Goal: Transaction & Acquisition: Obtain resource

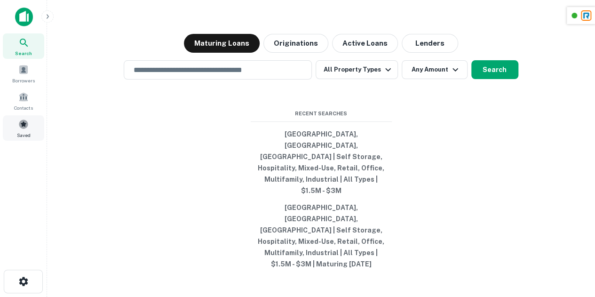
click at [18, 126] on div "Saved" at bounding box center [23, 127] width 41 height 25
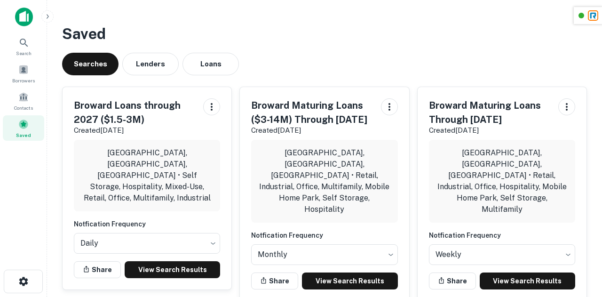
click at [310, 60] on div "Searches Lenders Loans" at bounding box center [324, 64] width 525 height 23
click at [342, 272] on link "View Search Results" at bounding box center [349, 280] width 95 height 17
click at [296, 50] on div "Saved Searches Lenders Loans Broward Loans through 2027 ($1.5-3M) Created Sep 9…" at bounding box center [325, 165] width 540 height 301
click at [339, 272] on link "View Search Results" at bounding box center [349, 280] width 95 height 17
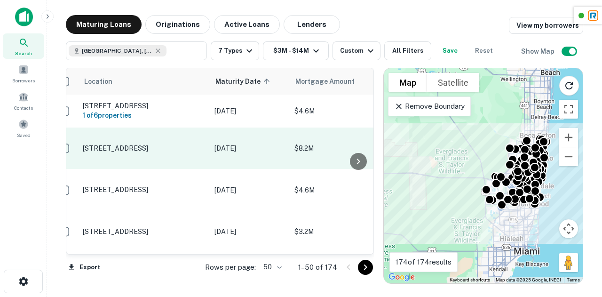
scroll to position [0, 15]
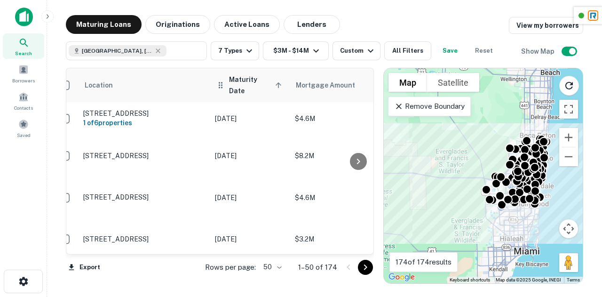
click at [253, 85] on span "Maturity Date sorted ascending" at bounding box center [256, 85] width 55 height 23
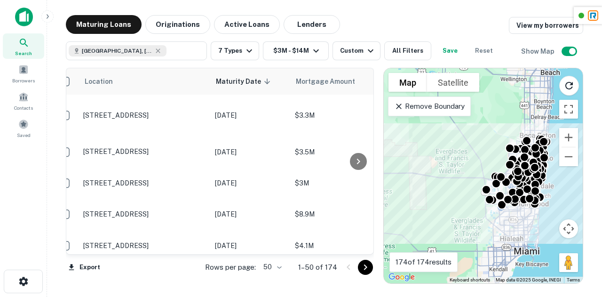
click at [253, 85] on span "Maturity Date sorted descending" at bounding box center [244, 81] width 57 height 11
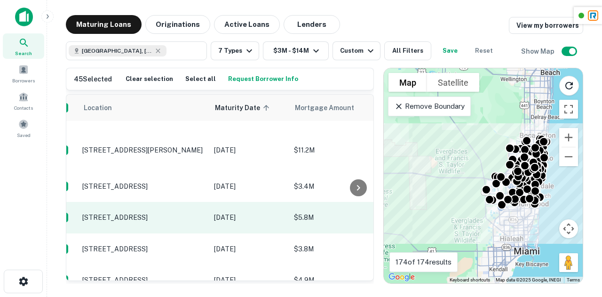
scroll to position [1505, 9]
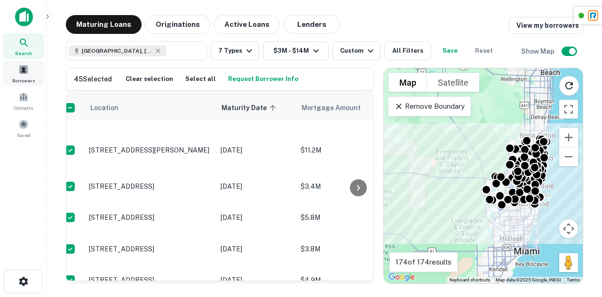
click at [36, 75] on div "Borrowers" at bounding box center [23, 73] width 41 height 25
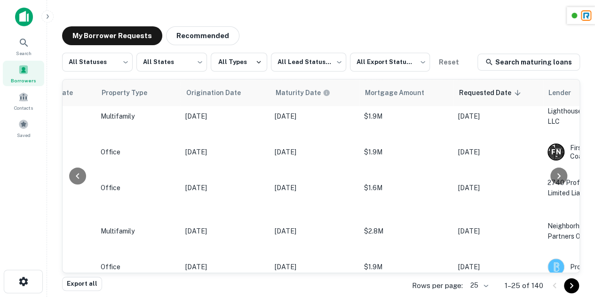
scroll to position [451, 314]
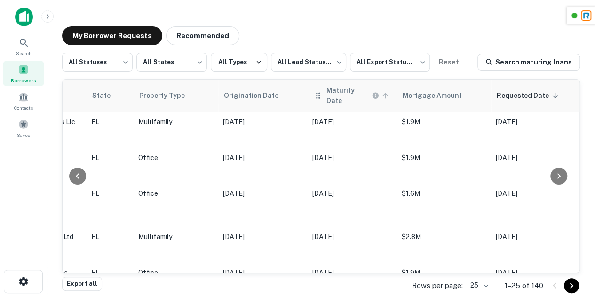
click at [334, 96] on h6 "Maturity Date" at bounding box center [347, 95] width 43 height 21
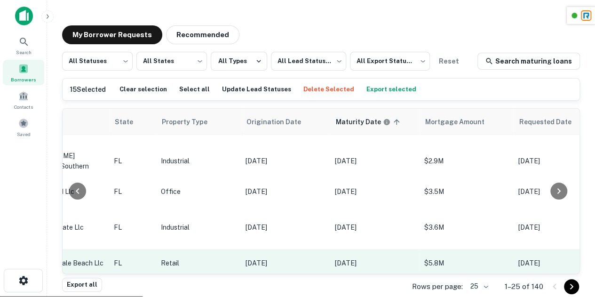
scroll to position [3, 0]
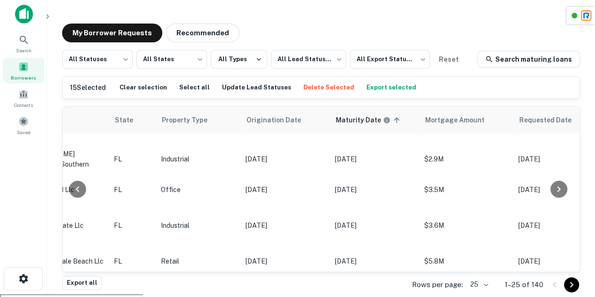
click at [574, 287] on icon "Go to next page" at bounding box center [571, 284] width 11 height 11
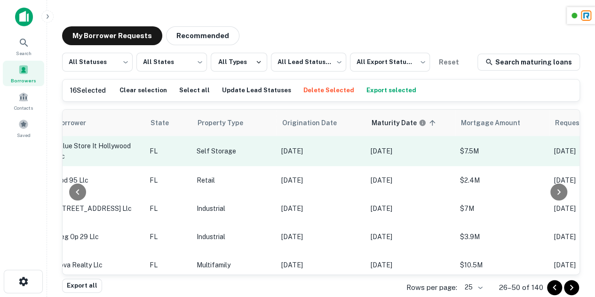
scroll to position [0, 255]
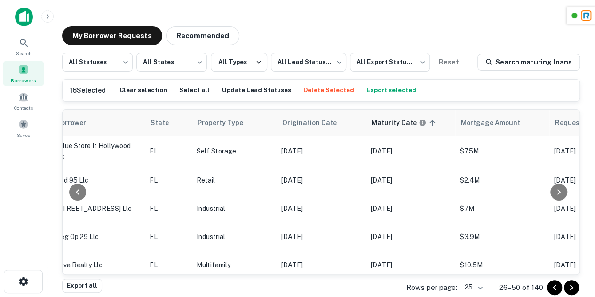
click at [372, 93] on button "Export selected" at bounding box center [391, 90] width 55 height 14
